Goal: Find contact information: Find contact information

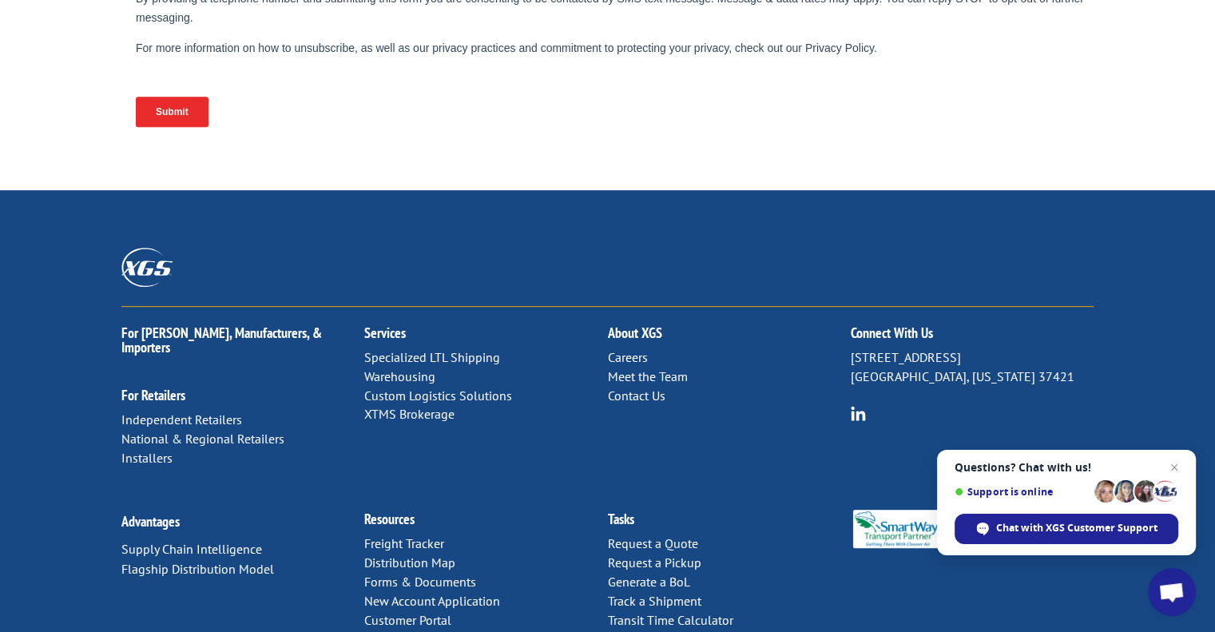
scroll to position [769, 0]
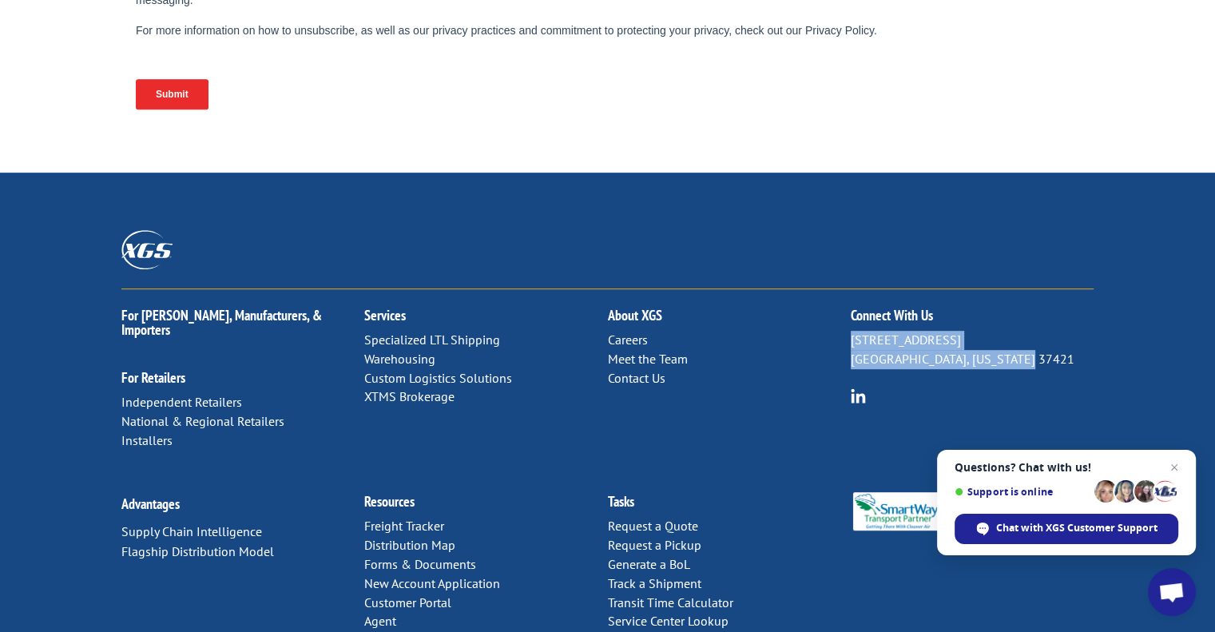
drag, startPoint x: 1041, startPoint y: 279, endPoint x: 850, endPoint y: 256, distance: 192.3
click at [851, 331] on p "[STREET_ADDRESS][US_STATE]" at bounding box center [972, 350] width 243 height 38
click at [627, 370] on link "Contact Us" at bounding box center [636, 378] width 58 height 16
